Goal: Task Accomplishment & Management: Use online tool/utility

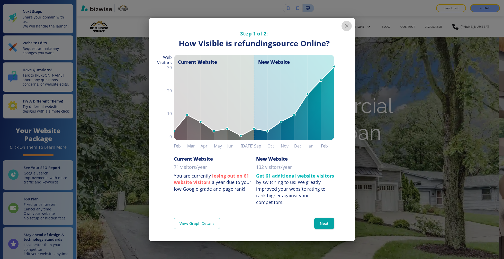
click at [345, 28] on icon "button" at bounding box center [347, 26] width 6 height 6
click at [347, 27] on icon "button" at bounding box center [347, 26] width 6 height 6
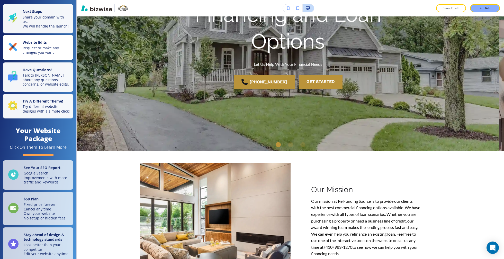
click at [55, 46] on p "Website Edits" at bounding box center [46, 43] width 47 height 6
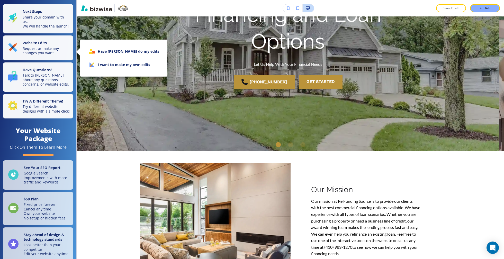
click at [134, 69] on li "I want to make my own edits" at bounding box center [123, 64] width 79 height 13
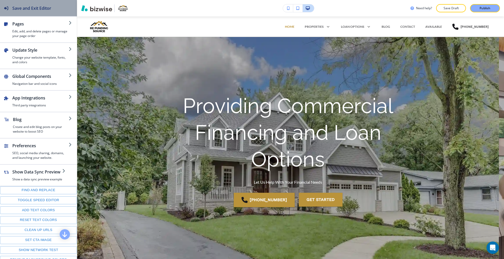
click at [31, 4] on div "Save and Exit Editor" at bounding box center [25, 8] width 51 height 16
